Goal: Task Accomplishment & Management: Manage account settings

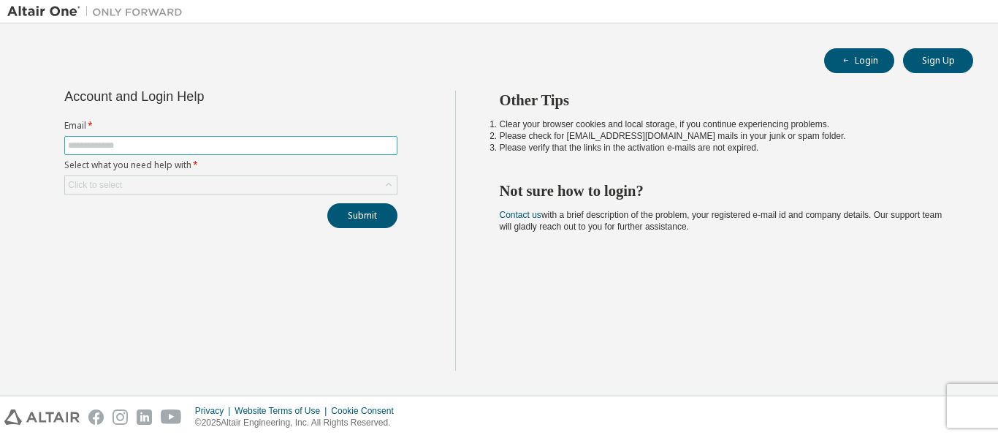
click at [170, 143] on input "text" at bounding box center [231, 146] width 326 height 12
type input "**********"
click at [173, 180] on div "Click to select" at bounding box center [231, 185] width 332 height 18
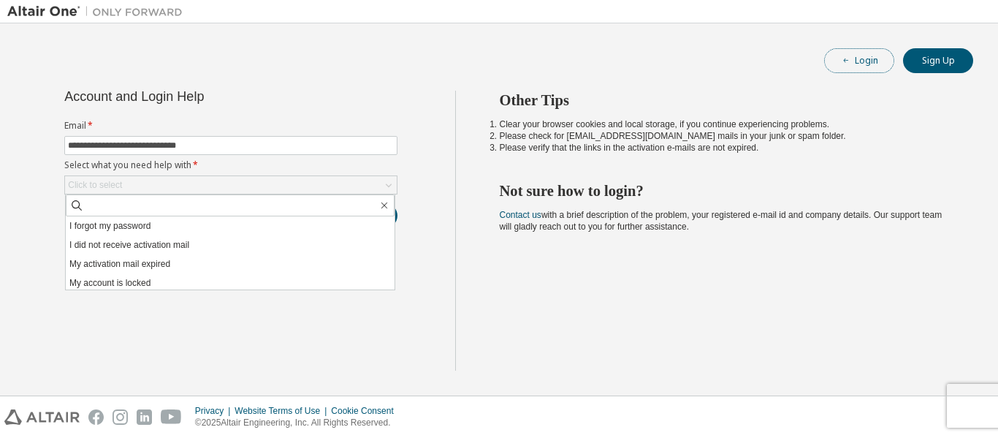
click at [842, 59] on icon "button" at bounding box center [846, 60] width 9 height 9
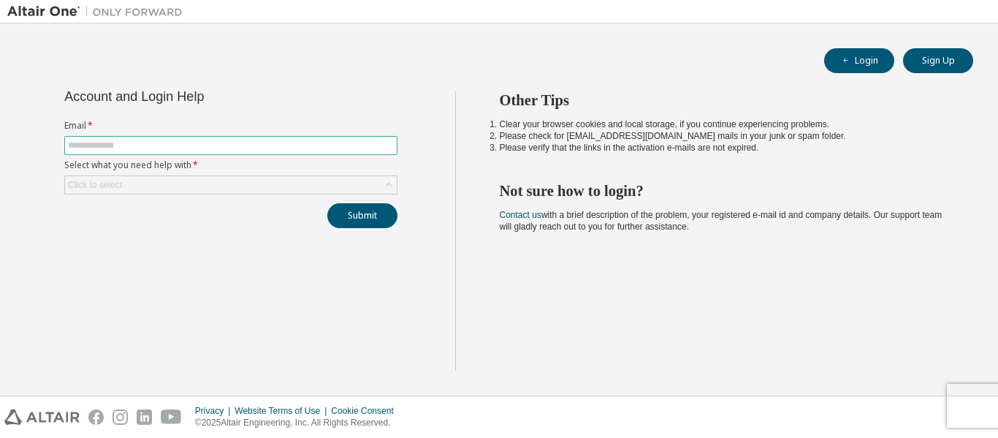
click at [156, 150] on input "text" at bounding box center [231, 146] width 326 height 12
type input "**********"
click at [156, 178] on div "Click to select" at bounding box center [231, 185] width 332 height 18
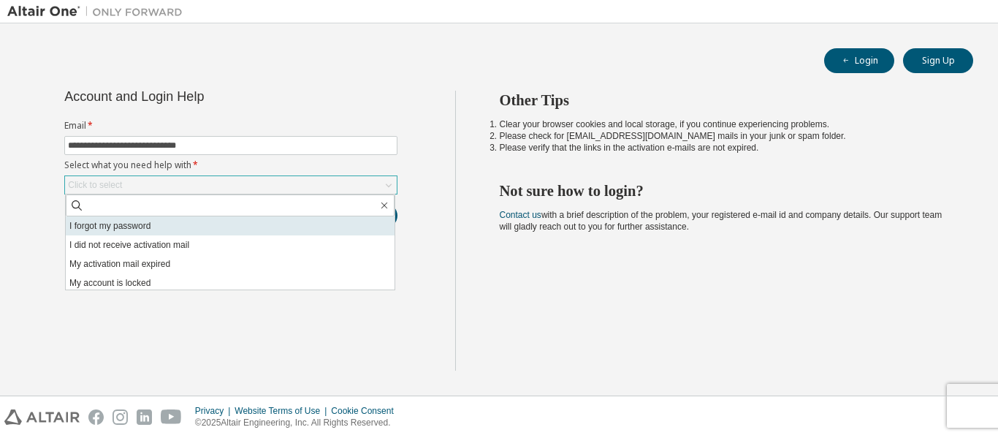
click at [208, 229] on li "I forgot my password" at bounding box center [230, 225] width 329 height 19
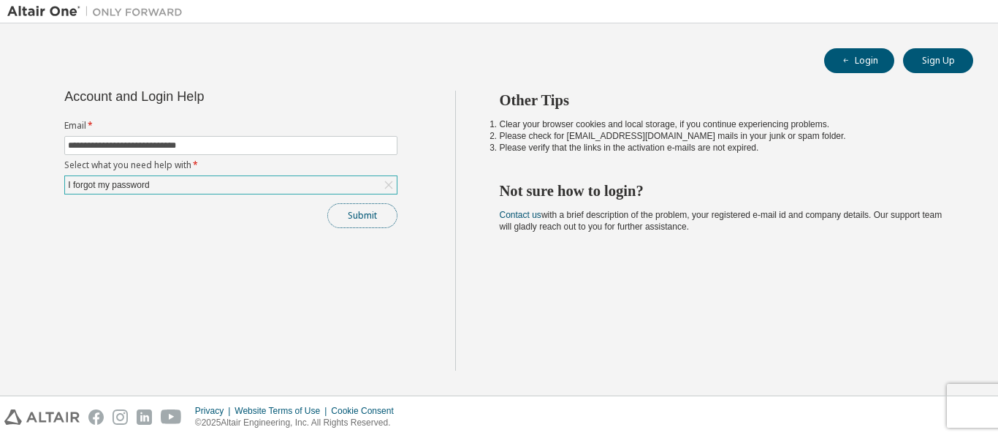
click at [374, 210] on button "Submit" at bounding box center [362, 215] width 70 height 25
click at [352, 208] on button "Submit" at bounding box center [362, 215] width 70 height 25
click at [848, 53] on button "Login" at bounding box center [859, 60] width 70 height 25
